Goal: Information Seeking & Learning: Learn about a topic

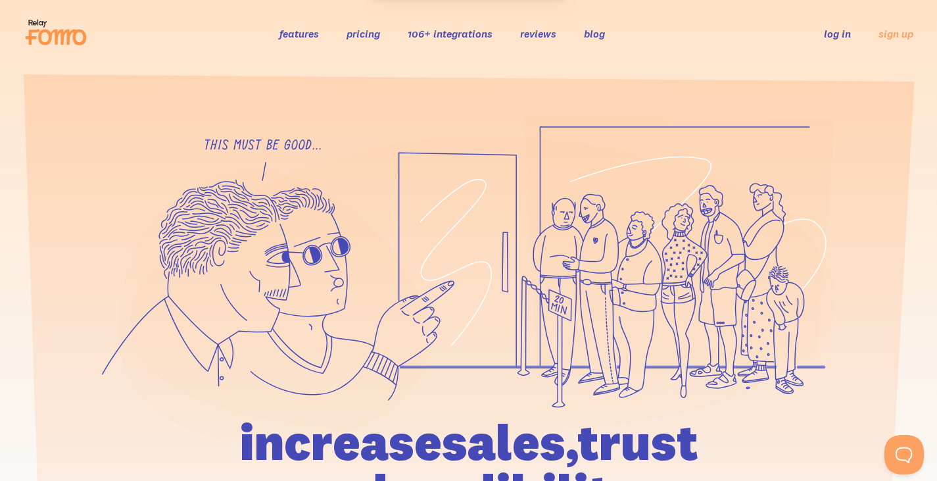
click at [456, 31] on link "106+ integrations" at bounding box center [450, 33] width 85 height 13
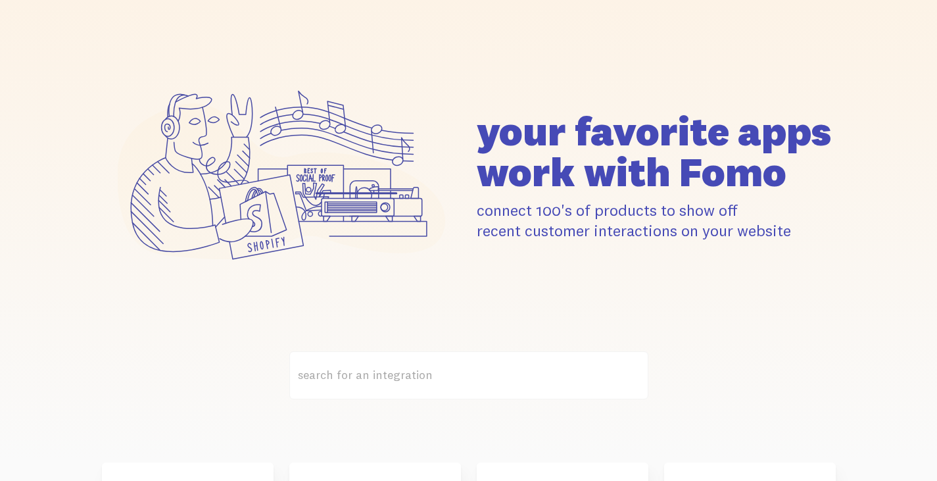
click at [587, 114] on h1 "your favorite apps work with Fomo" at bounding box center [656, 151] width 359 height 82
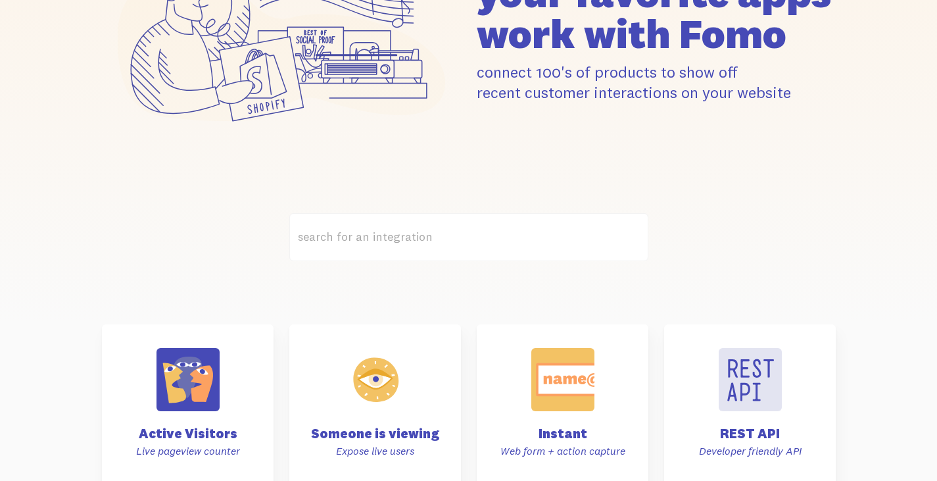
click at [624, 136] on div "your favorite apps" at bounding box center [469, 38] width 750 height 256
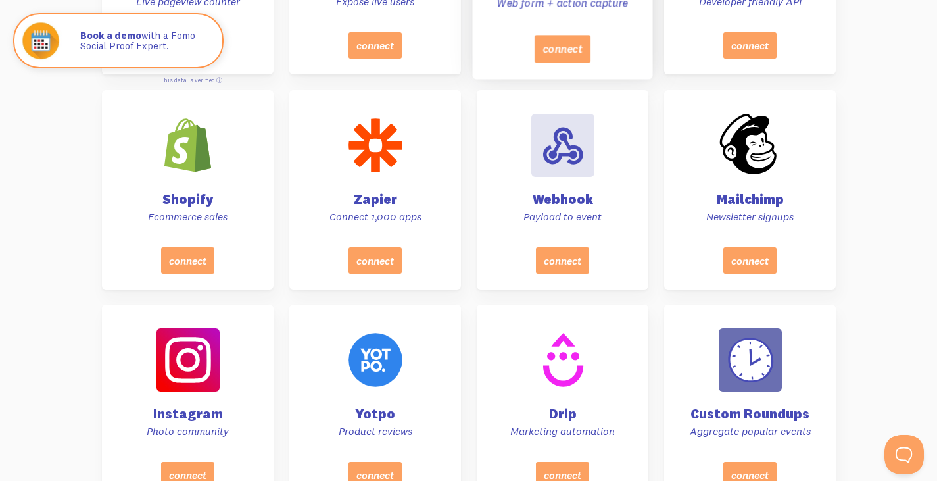
scroll to position [658, 0]
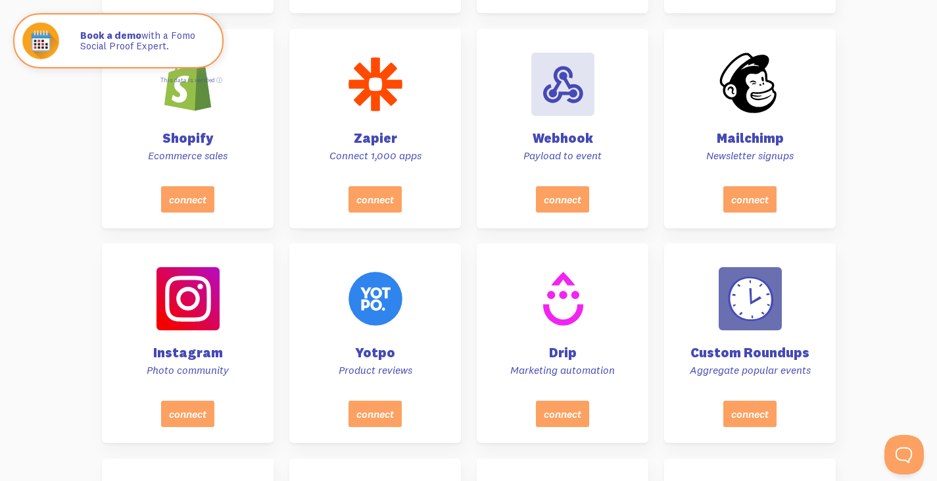
scroll to position [723, 0]
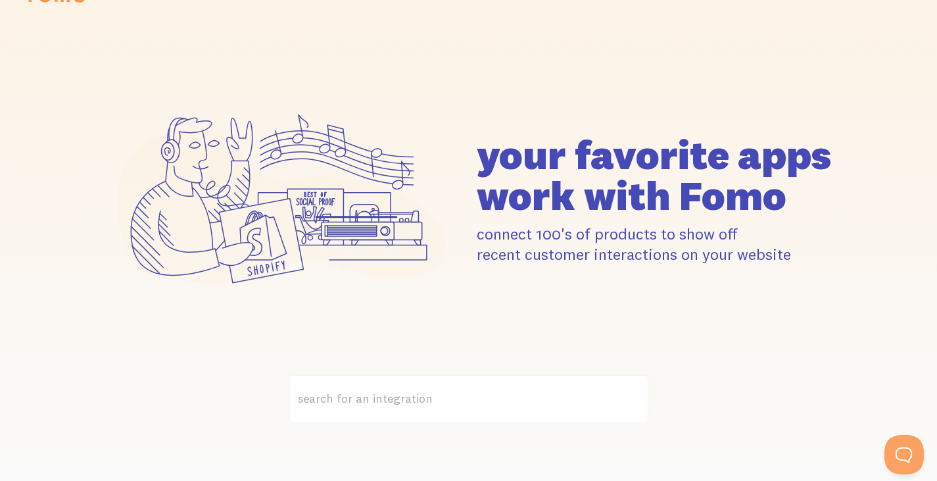
scroll to position [0, 0]
